Goal: Information Seeking & Learning: Compare options

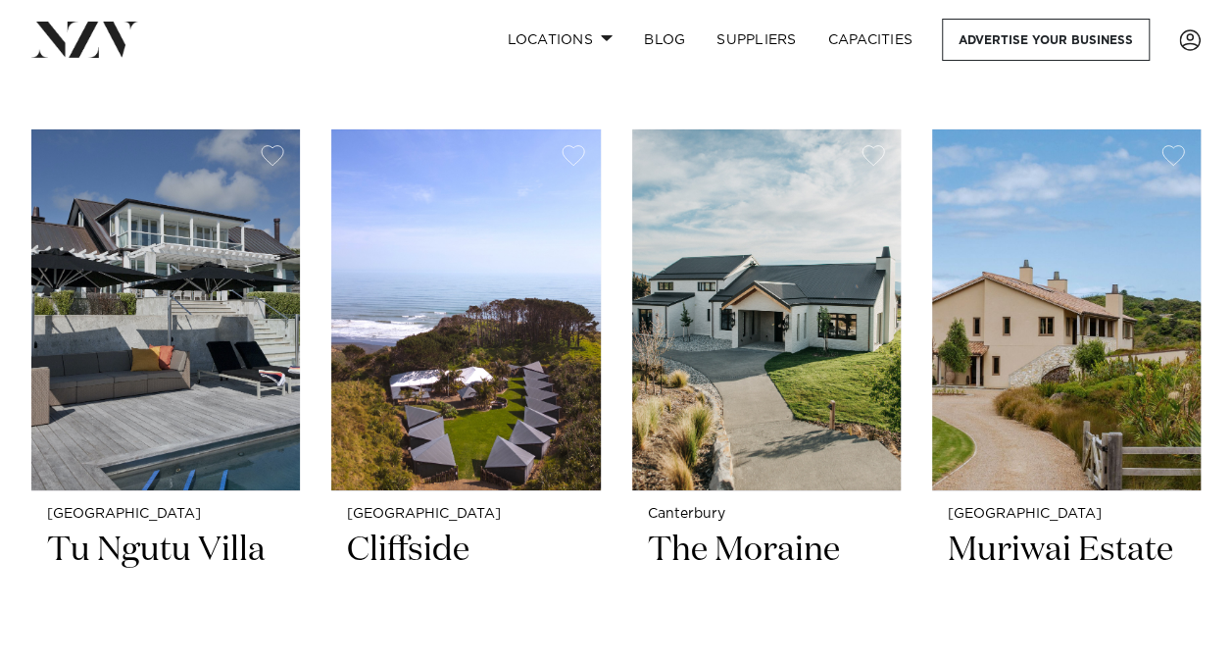
scroll to position [6911, 0]
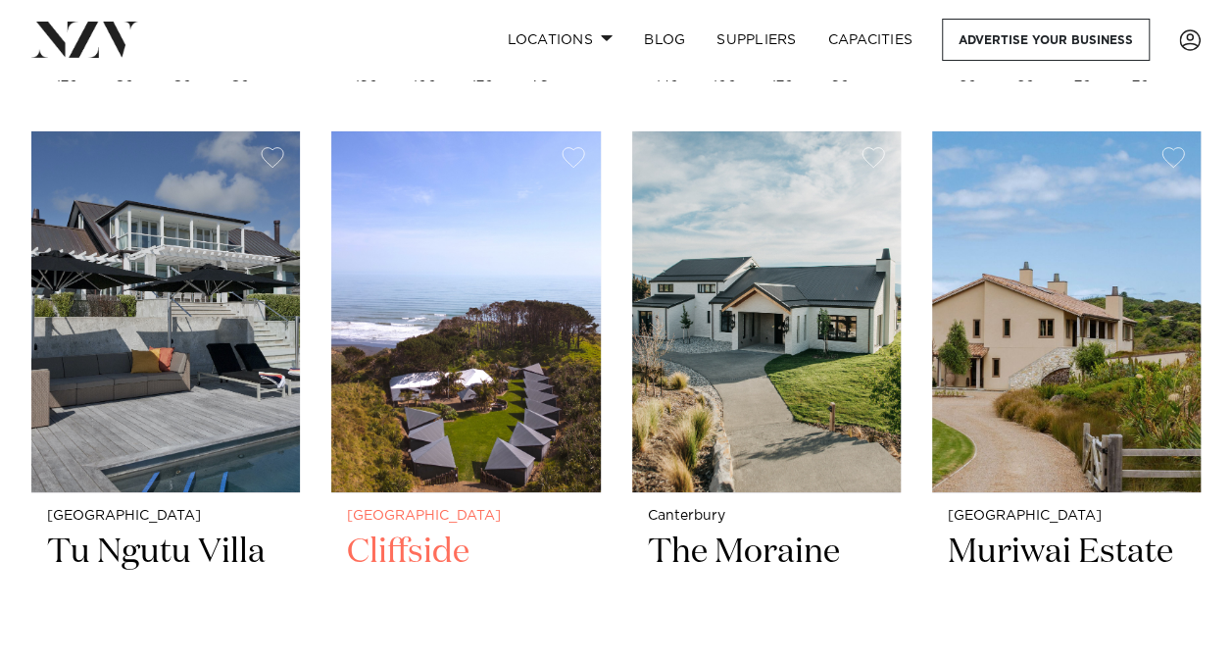
click at [492, 379] on img at bounding box center [465, 311] width 269 height 361
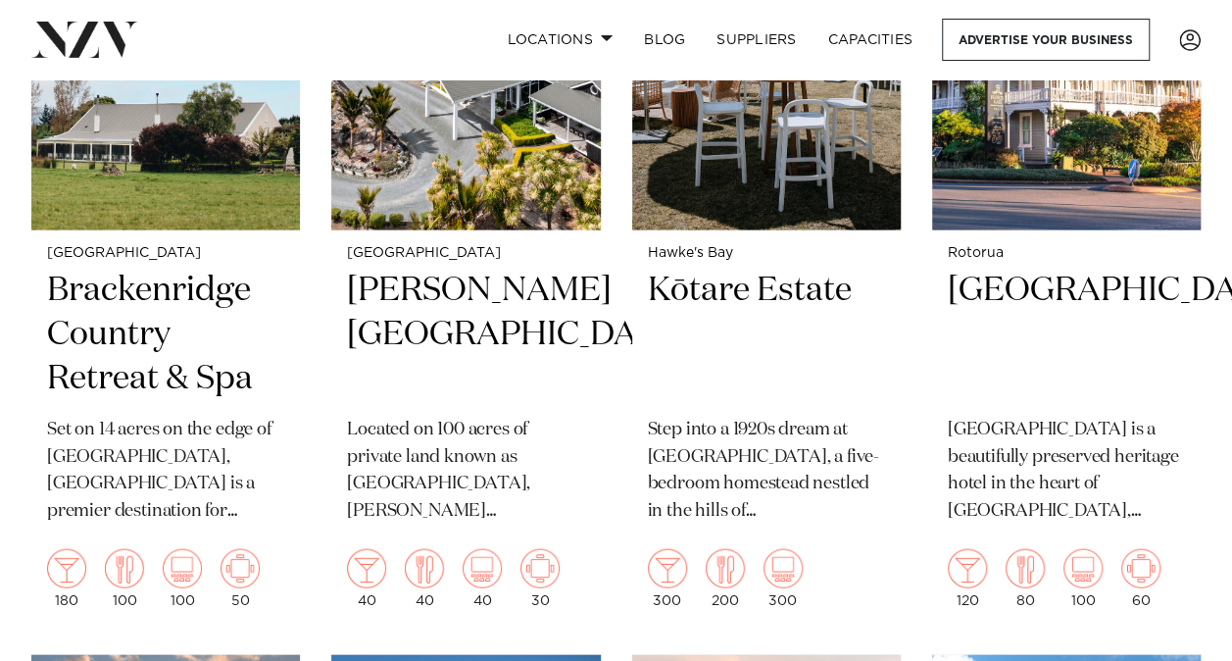
scroll to position [5611, 0]
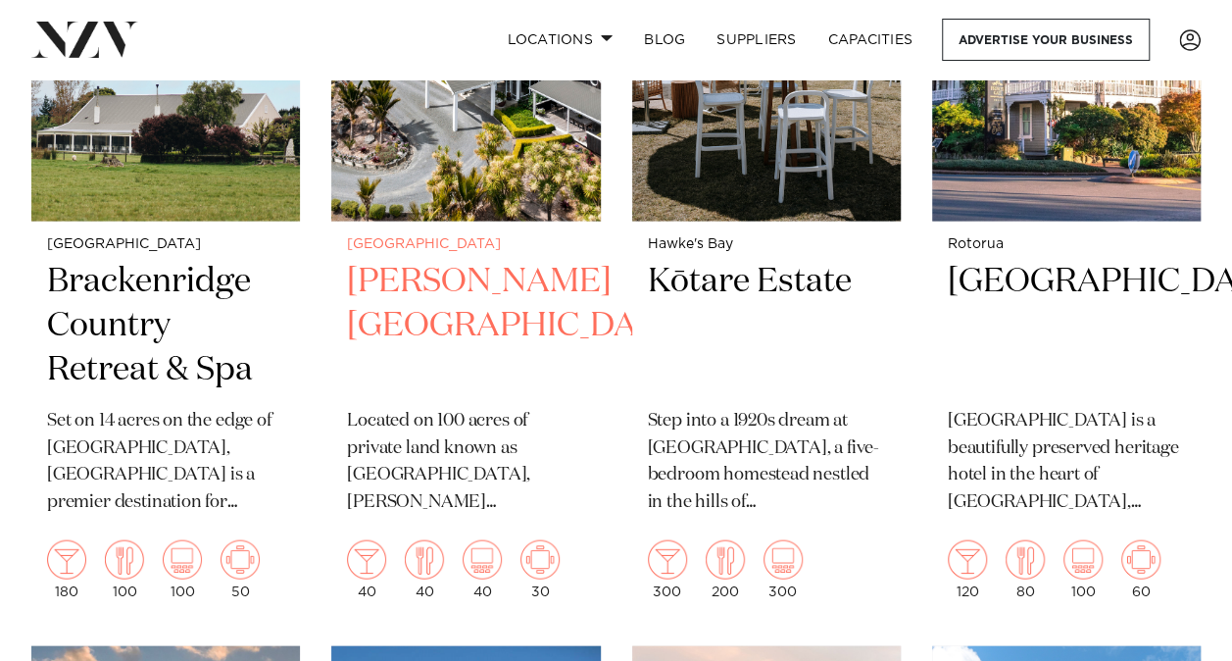
click at [401, 329] on h2 "Woodhouse Mountain Lodge" at bounding box center [465, 326] width 237 height 132
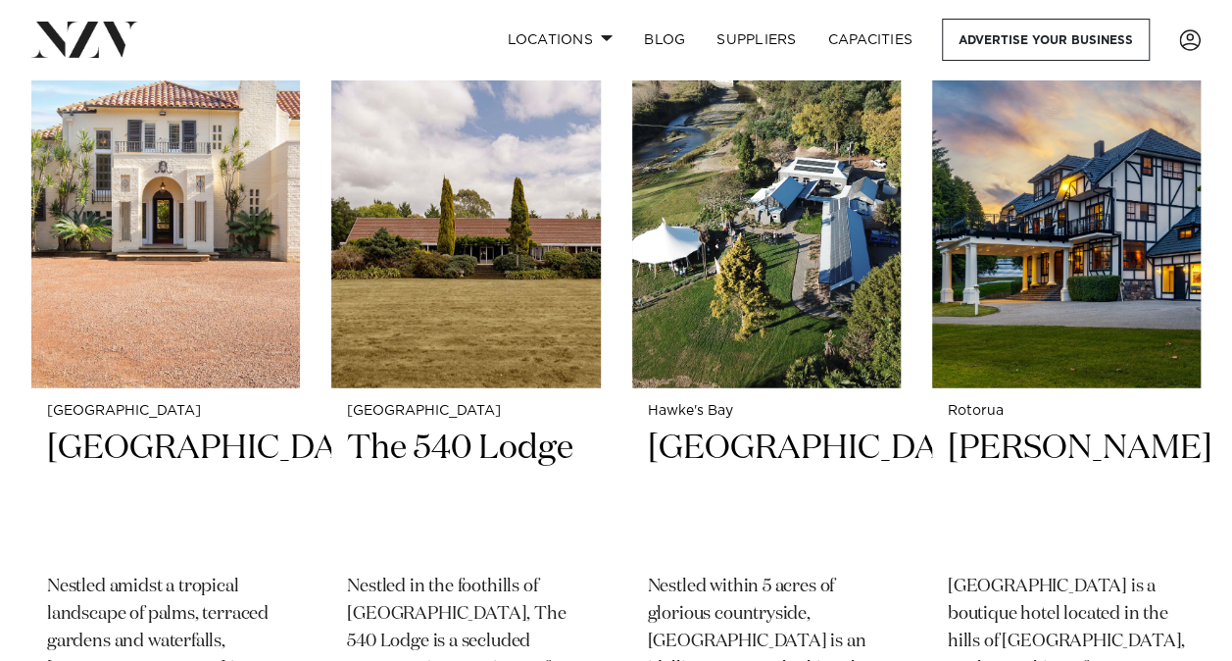
scroll to position [2278, 0]
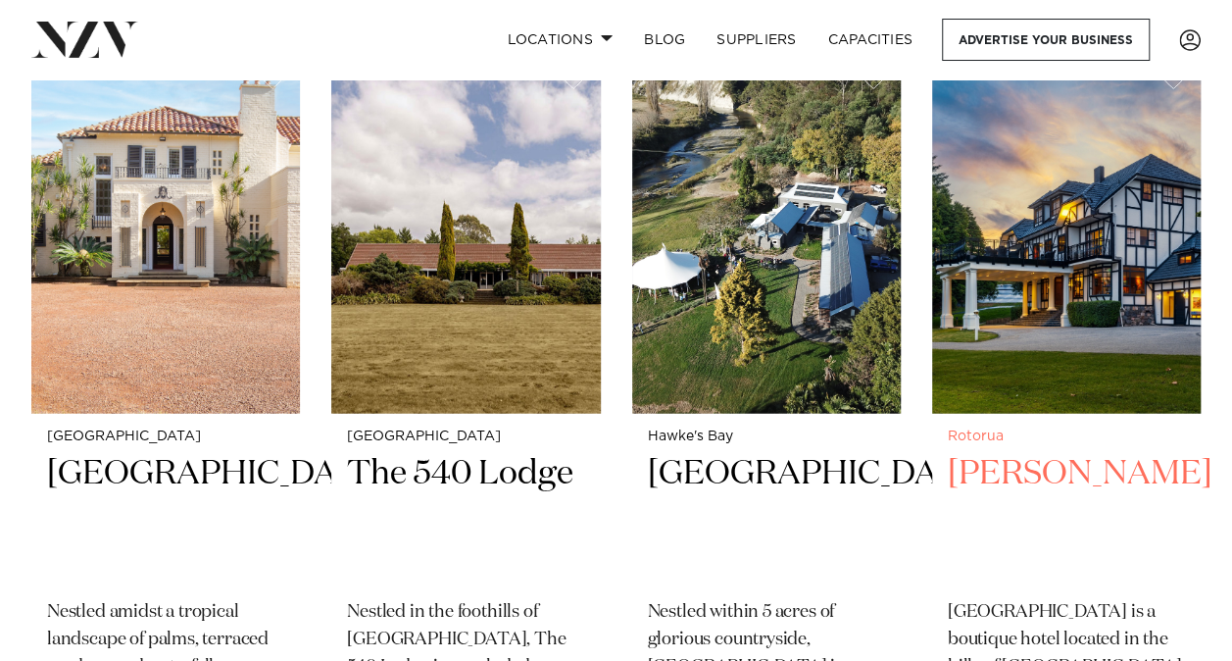
click at [1056, 476] on h2 "[PERSON_NAME]" at bounding box center [1066, 518] width 237 height 132
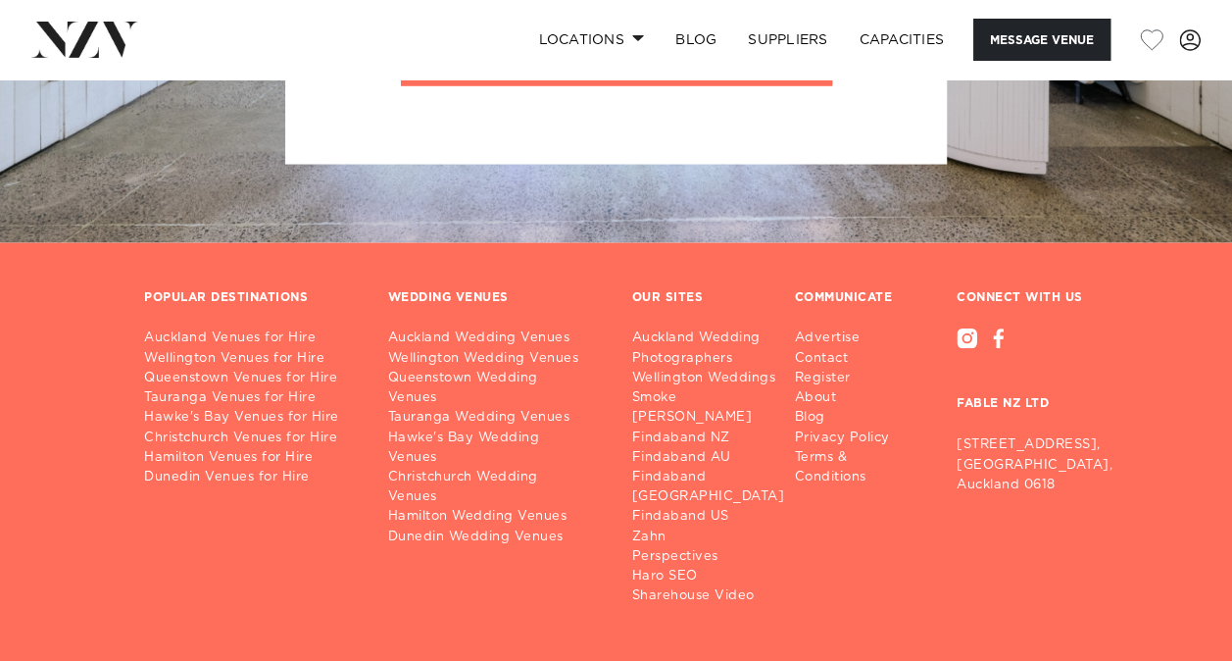
scroll to position [5606, 0]
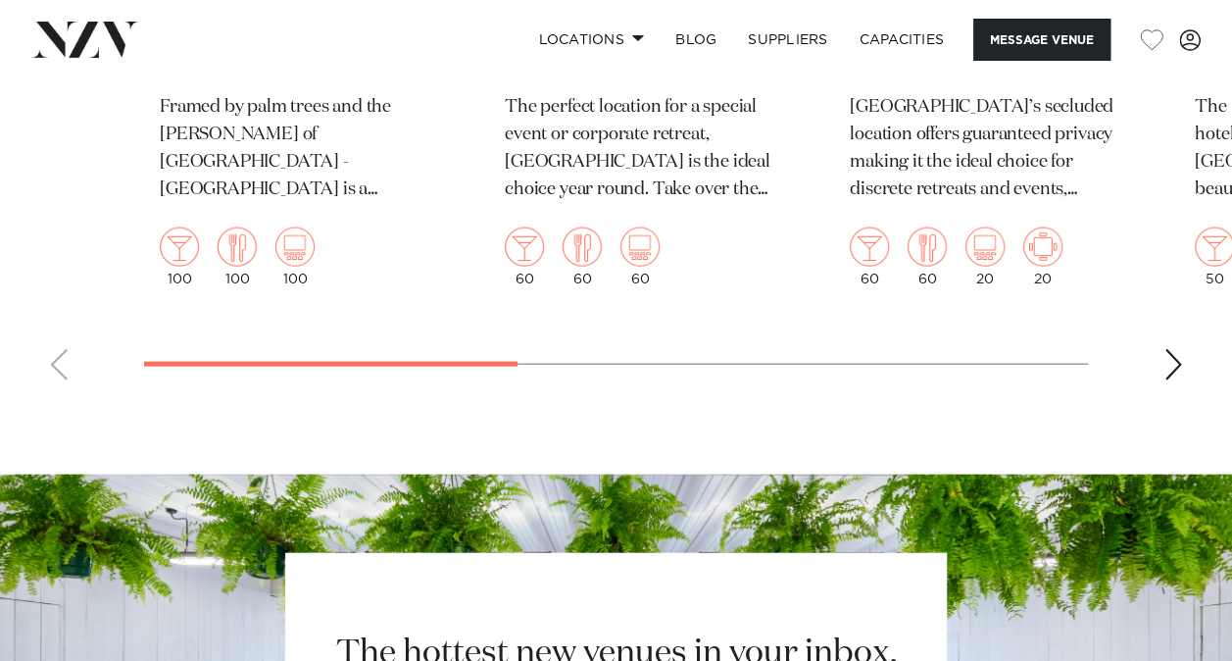
scroll to position [5660, 0]
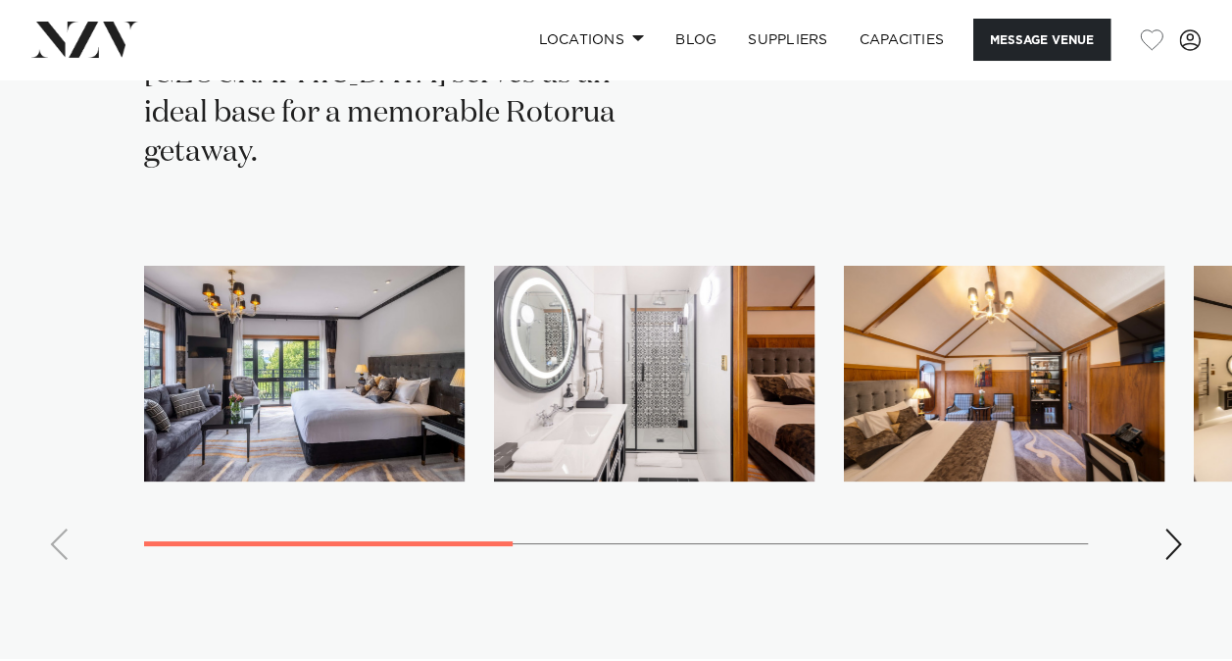
scroll to position [3443, 0]
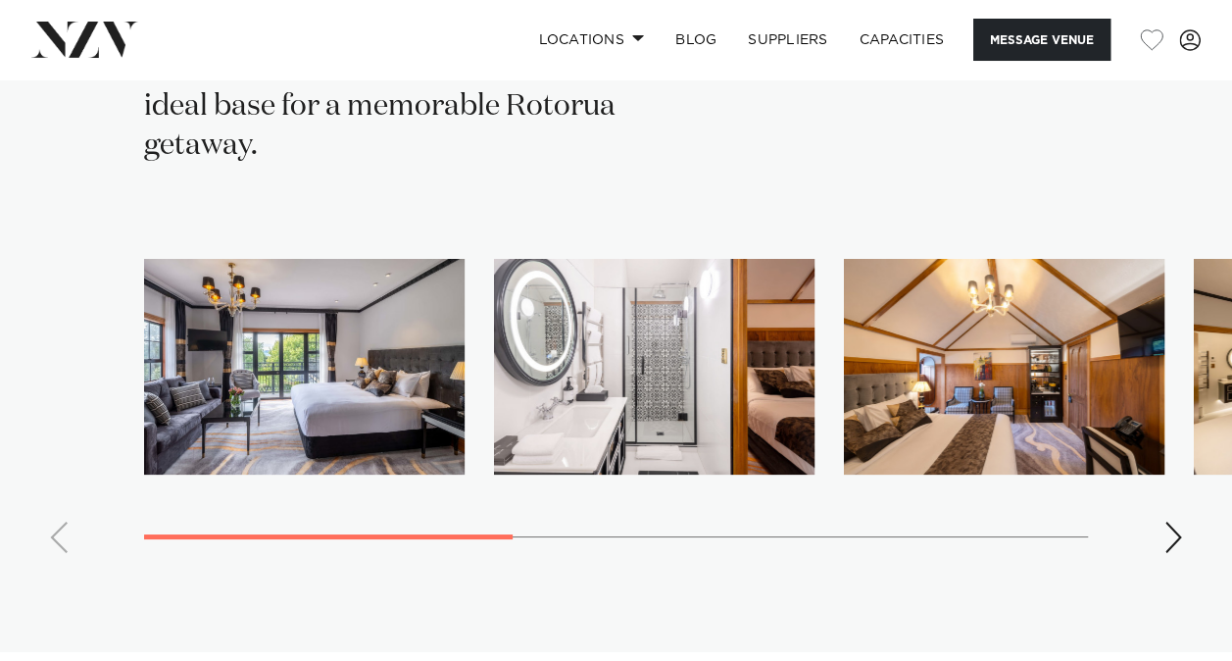
click at [1172, 522] on div "Next slide" at bounding box center [1174, 537] width 20 height 31
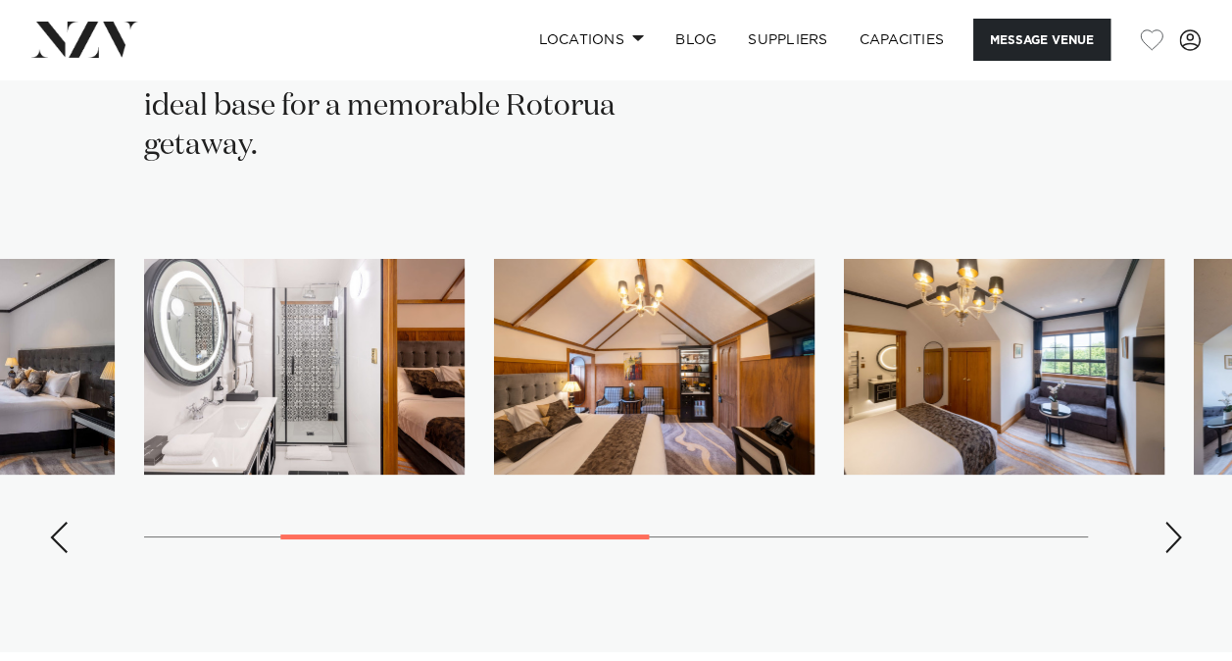
click at [1172, 522] on div "Next slide" at bounding box center [1174, 537] width 20 height 31
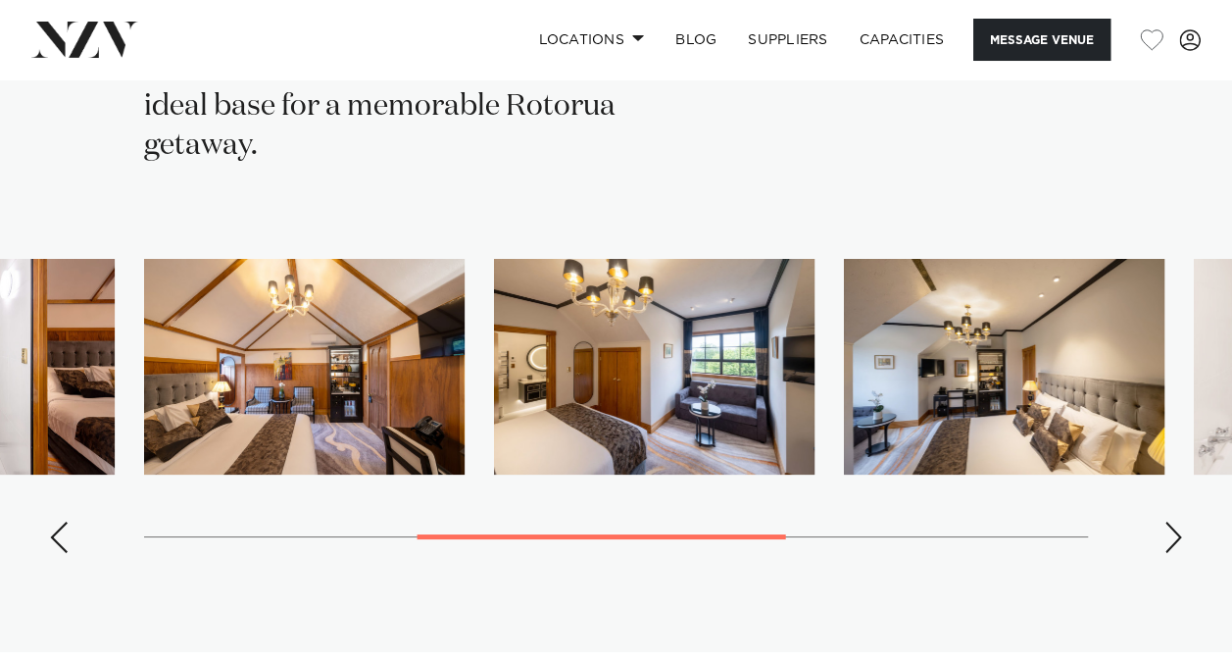
click at [1172, 522] on div "Next slide" at bounding box center [1174, 537] width 20 height 31
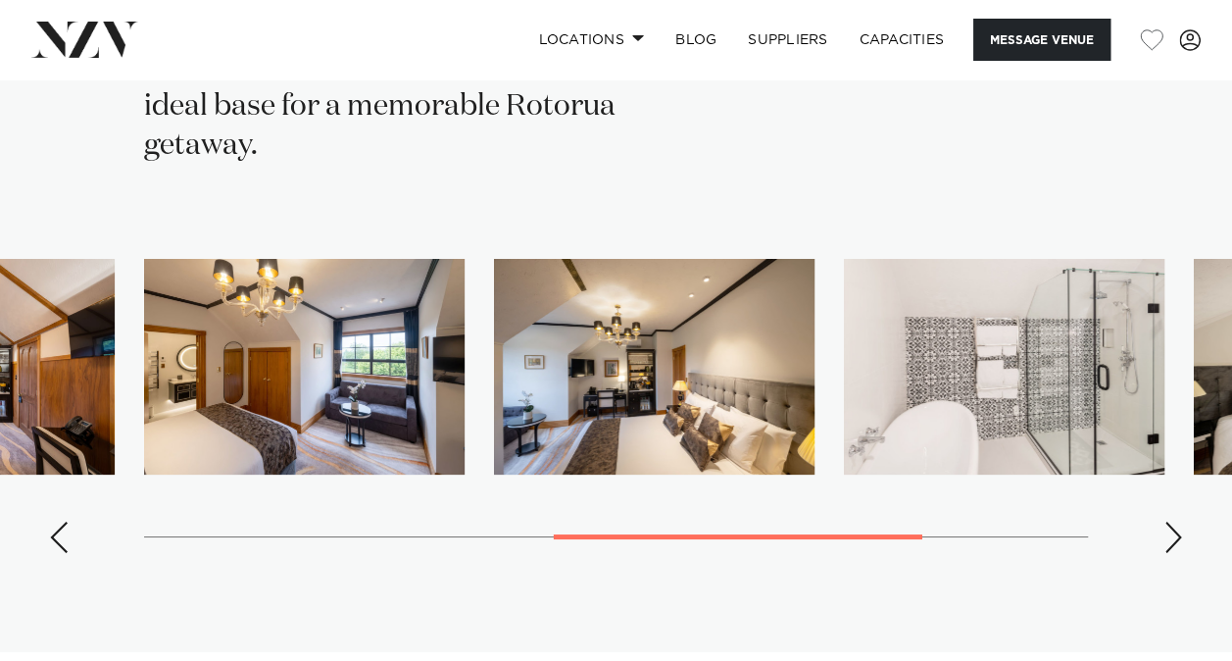
click at [1172, 522] on div "Next slide" at bounding box center [1174, 537] width 20 height 31
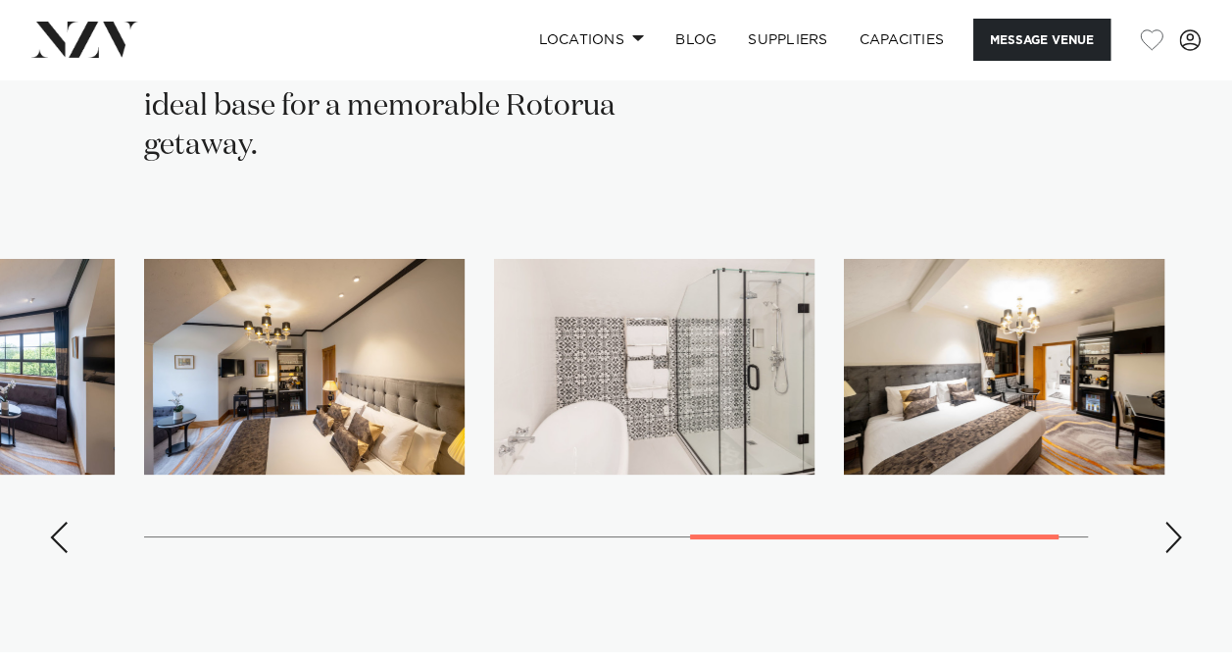
click at [1172, 522] on div "Next slide" at bounding box center [1174, 537] width 20 height 31
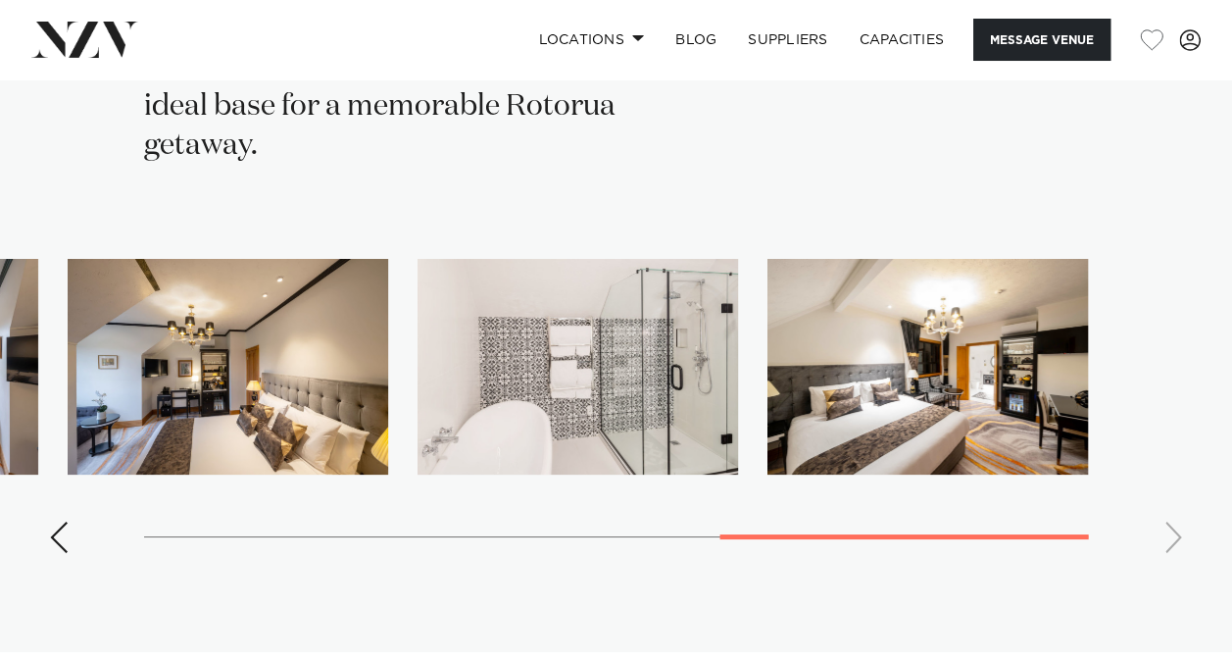
click at [1172, 372] on swiper-container at bounding box center [616, 414] width 1232 height 311
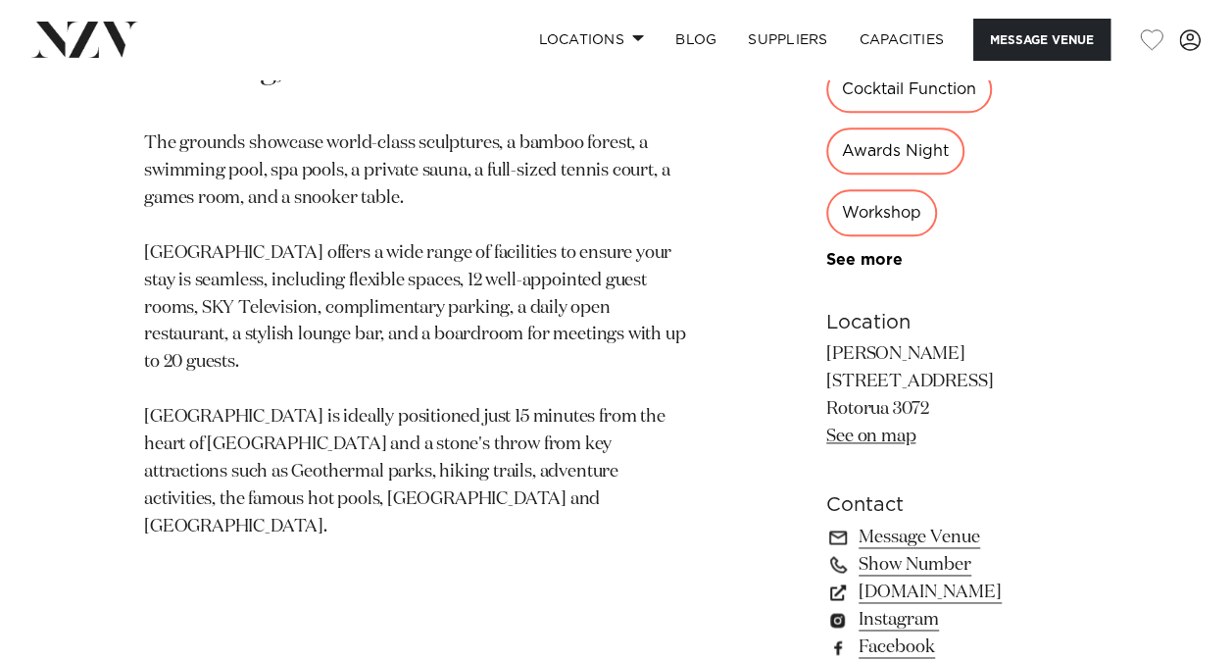
scroll to position [1121, 0]
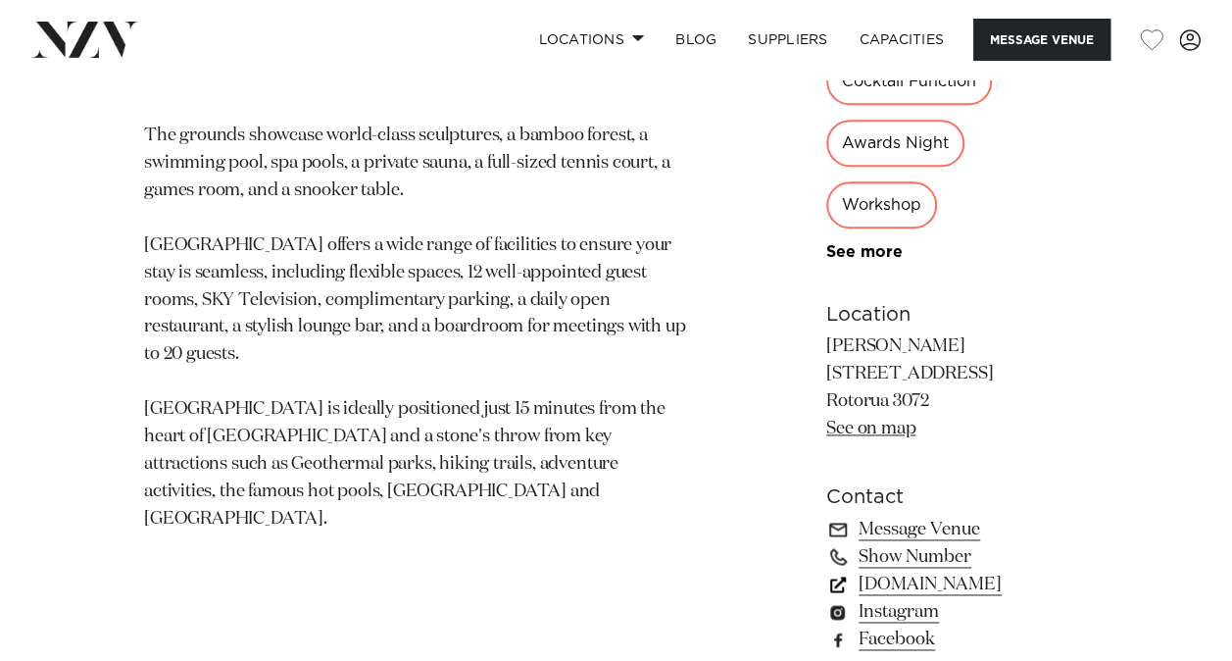
click at [939, 571] on link "www.hanalodge.co.nz" at bounding box center [957, 584] width 262 height 27
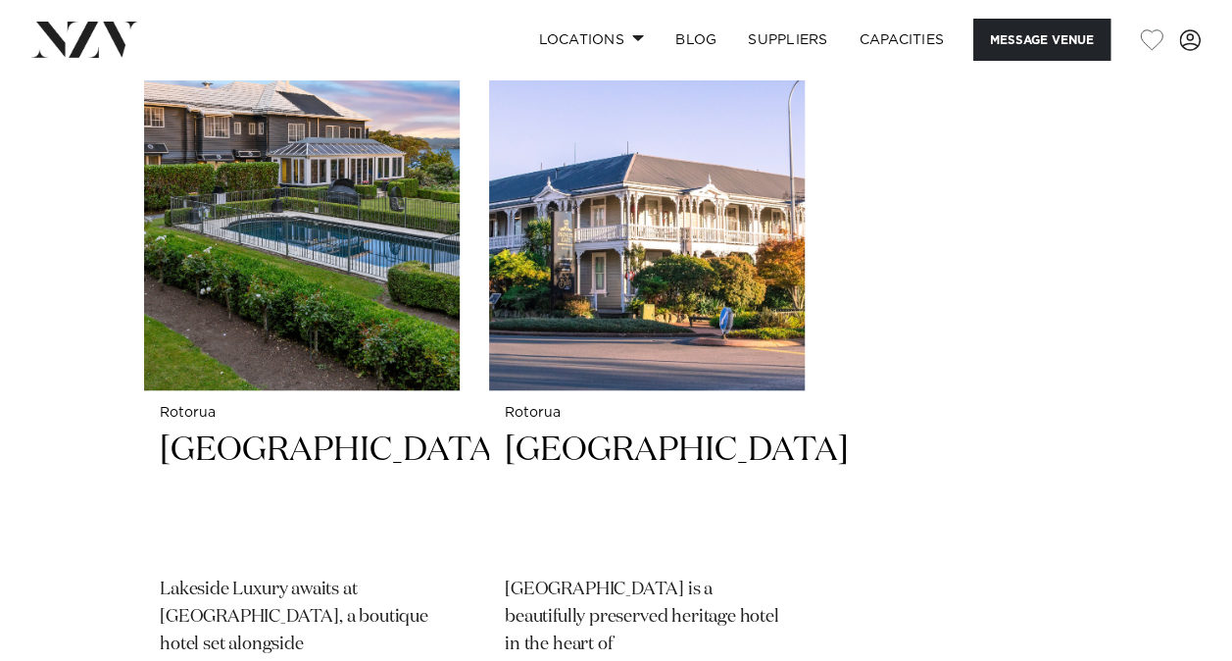
scroll to position [4297, 0]
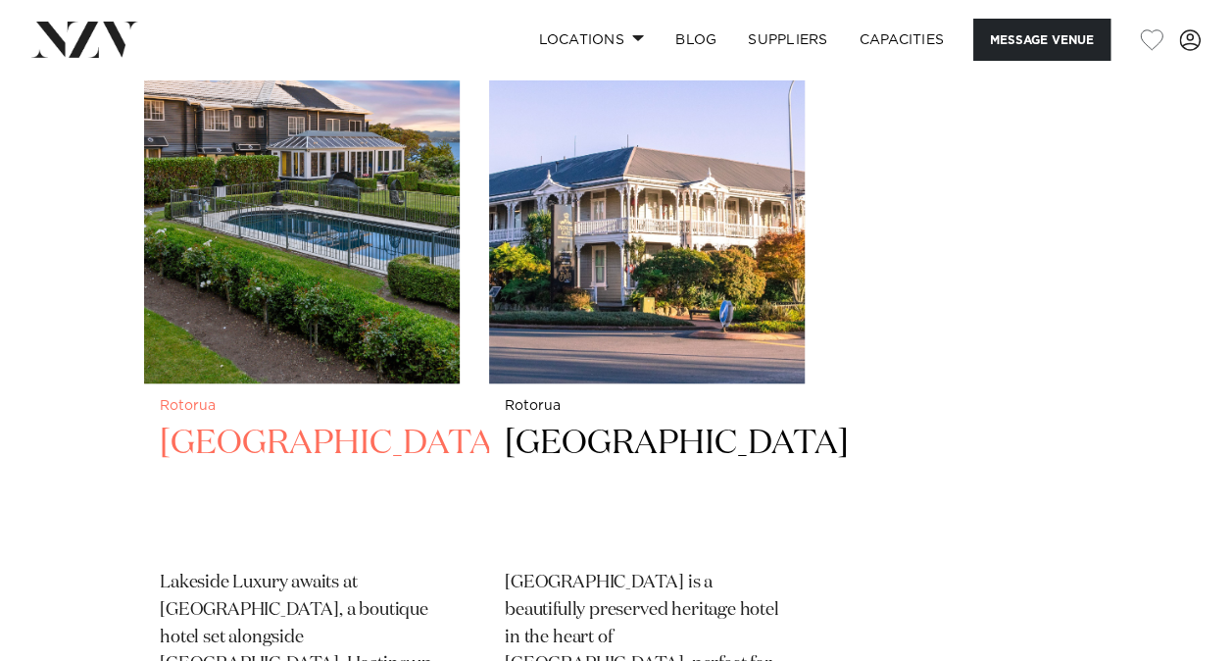
click at [251, 422] on h2 "[GEOGRAPHIC_DATA]" at bounding box center [302, 488] width 284 height 132
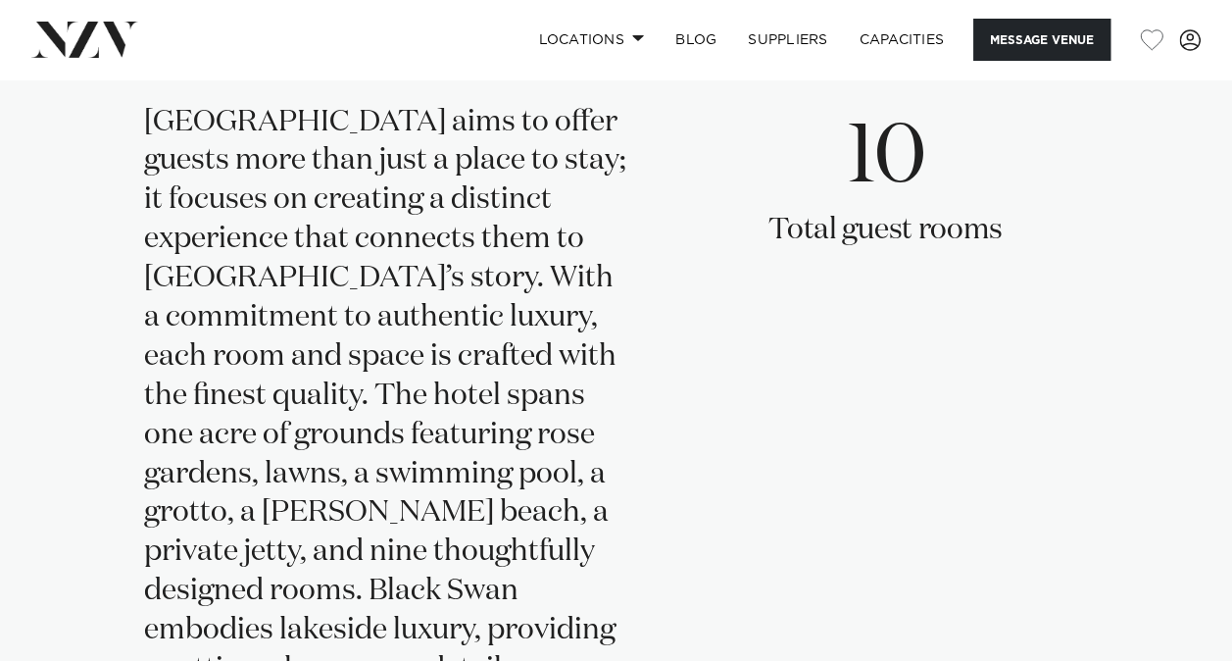
scroll to position [3012, 0]
